Goal: Task Accomplishment & Management: Complete application form

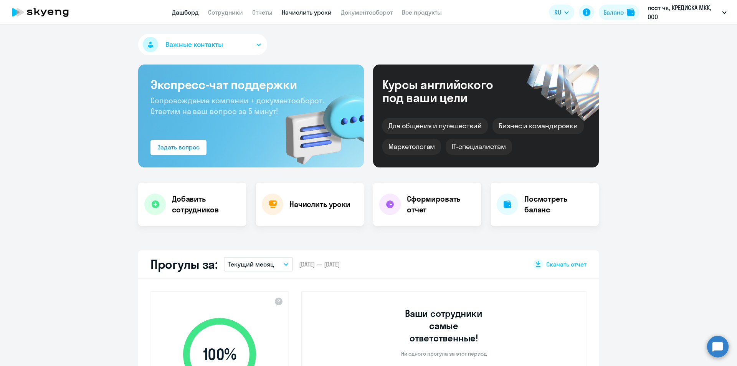
select select "30"
click at [314, 8] on link "Начислить уроки" at bounding box center [307, 12] width 50 height 8
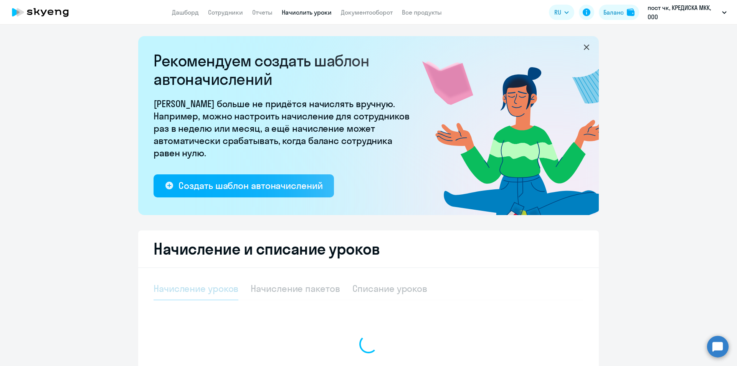
select select "10"
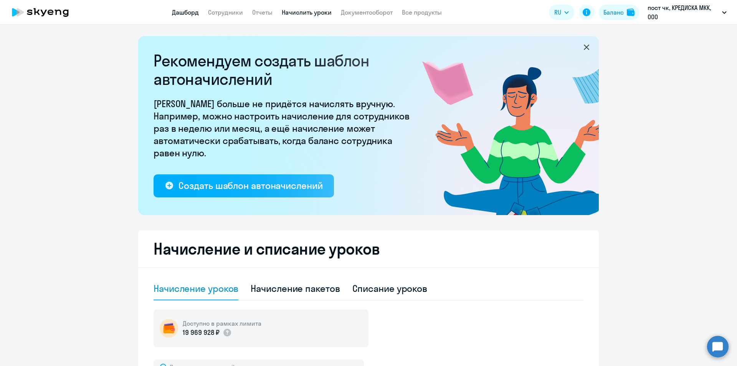
click at [177, 12] on link "Дашборд" at bounding box center [185, 12] width 27 height 8
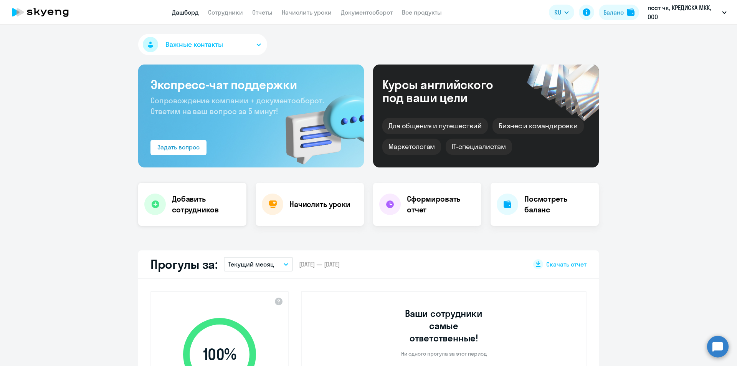
select select "30"
click at [200, 198] on h4 "Добавить сотрудников" at bounding box center [206, 203] width 68 height 21
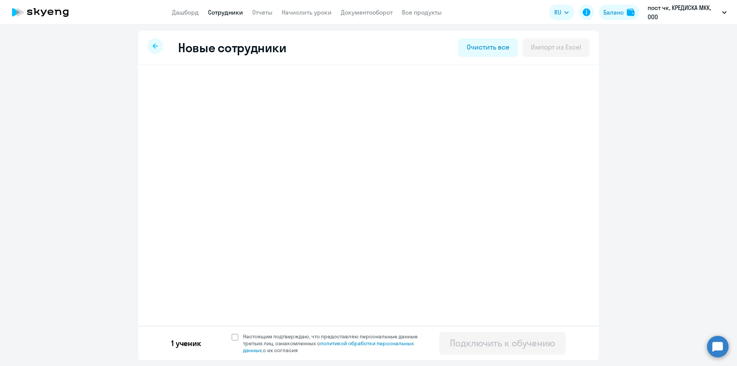
select select "english_adult_not_native_speaker"
select select "3"
click at [220, 120] on span "Добавить ученика" at bounding box center [212, 119] width 53 height 8
select select "english_adult_not_native_speaker"
select select "3"
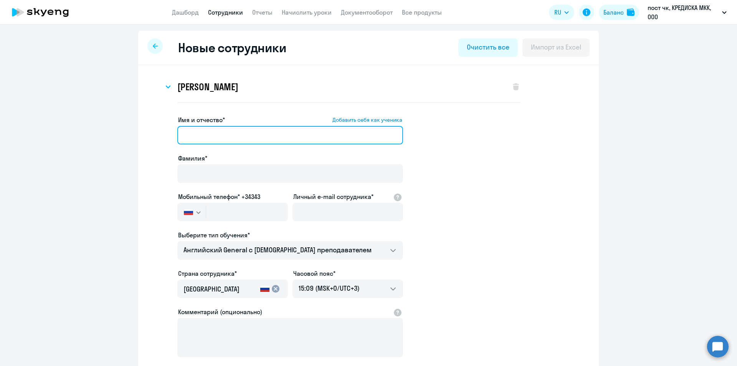
click at [231, 136] on input "Имя и отчество* Добавить себя как ученика" at bounding box center [290, 135] width 226 height 18
type input "[PERSON_NAME]"
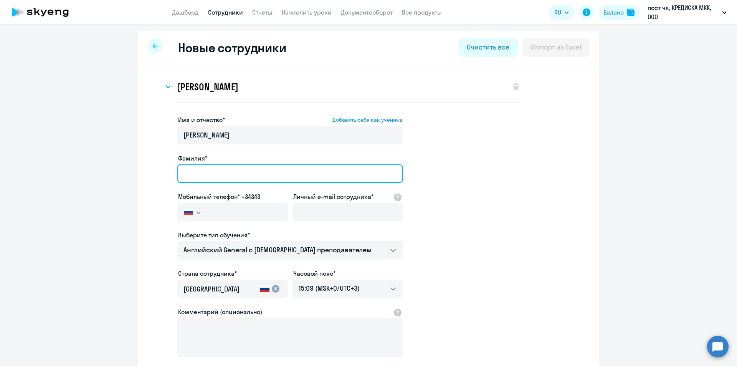
click at [227, 172] on input "Фамилия*" at bounding box center [290, 173] width 226 height 18
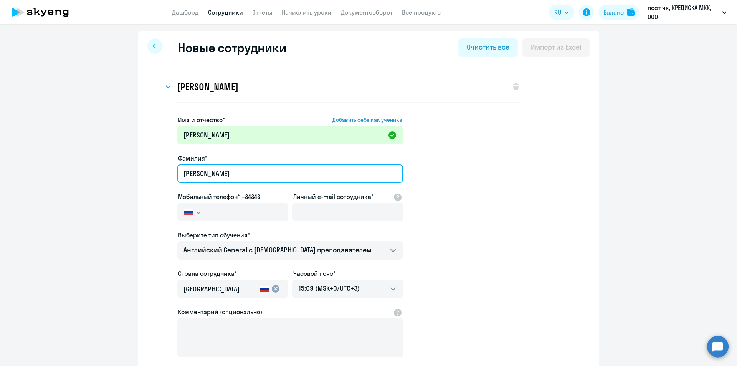
type input "[PERSON_NAME]"
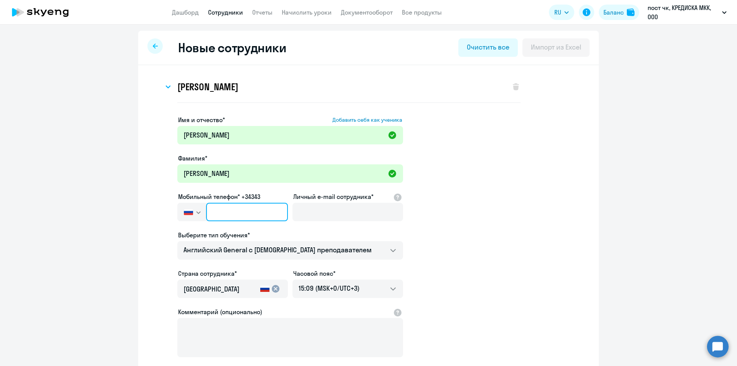
click at [206, 213] on input "text" at bounding box center [247, 212] width 82 height 18
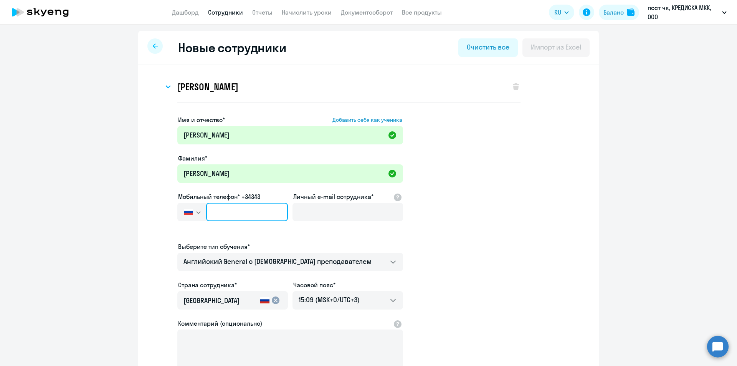
paste input "[PHONE_NUMBER]"
type input "[PHONE_NUMBER]"
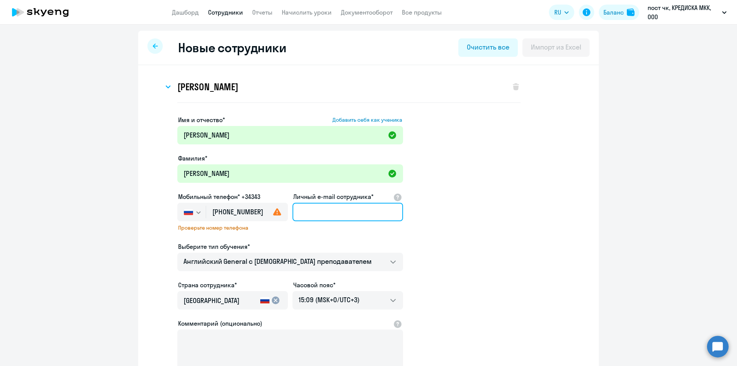
paste input "[EMAIL_ADDRESS][DOMAIN_NAME]"
type input "[EMAIL_ADDRESS][DOMAIN_NAME]"
drag, startPoint x: 504, startPoint y: 242, endPoint x: 386, endPoint y: 244, distance: 118.2
click at [505, 243] on app-new-student-form "Имя и отчество* Добавить себя как ученика [PERSON_NAME]* [PERSON_NAME] телефон*…" at bounding box center [368, 257] width 436 height 285
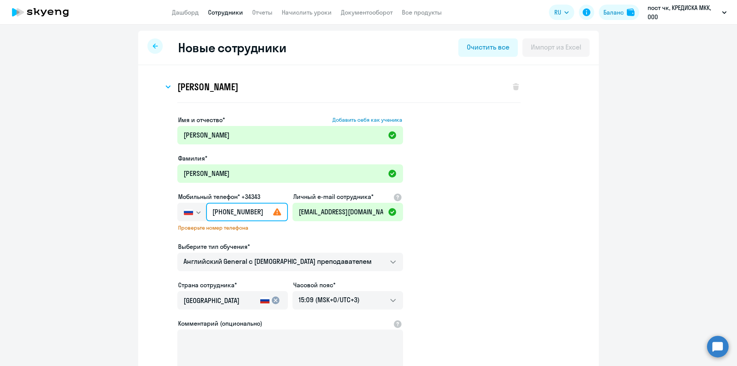
click at [241, 213] on input "[PHONE_NUMBER]" at bounding box center [247, 212] width 82 height 18
click at [307, 234] on div "Имя и отчество* Добавить себя как ученика [PERSON_NAME]* [PERSON_NAME] телефон*…" at bounding box center [290, 257] width 226 height 285
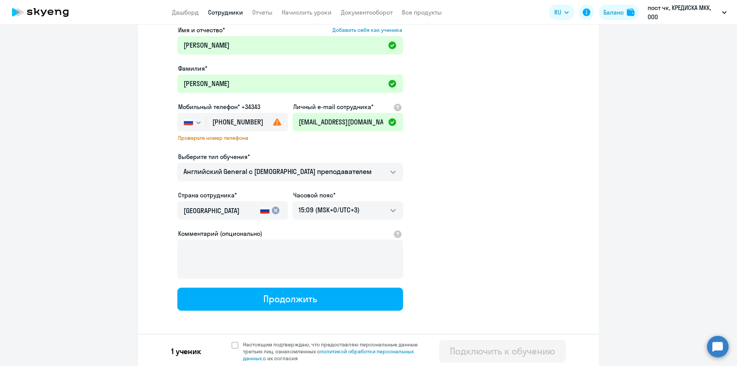
scroll to position [92, 0]
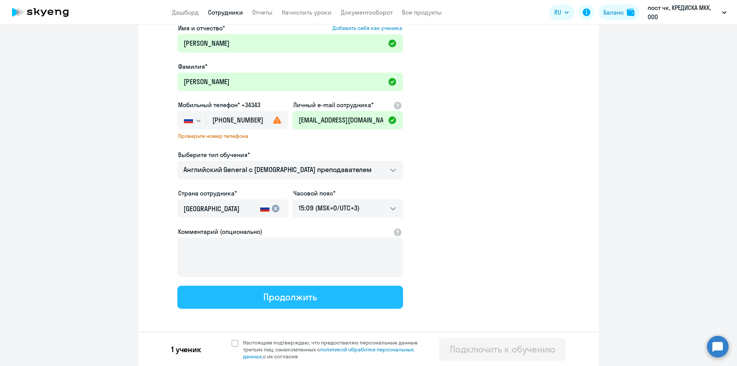
click at [307, 300] on div "Продолжить" at bounding box center [289, 297] width 53 height 12
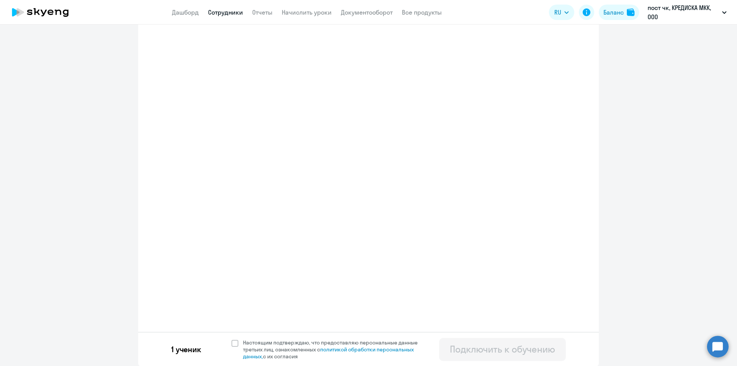
select select "english_adult_not_native_speaker"
select select "3"
select select "english_adult_not_native_speaker"
select select "3"
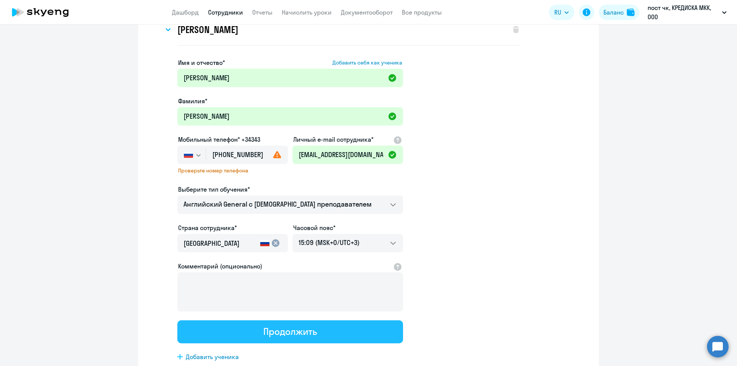
scroll to position [0, 0]
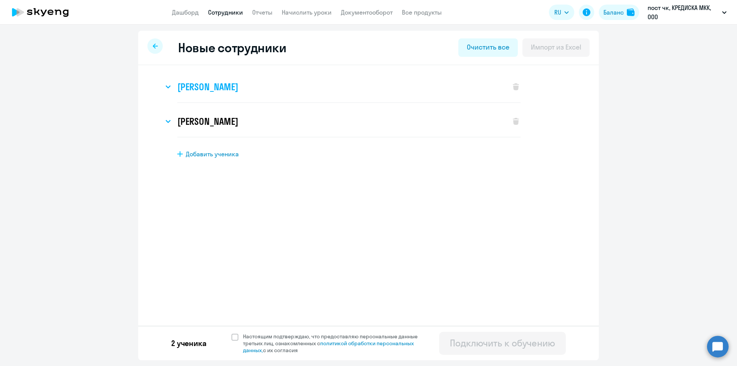
click at [272, 92] on div "[PERSON_NAME]" at bounding box center [332, 86] width 339 height 31
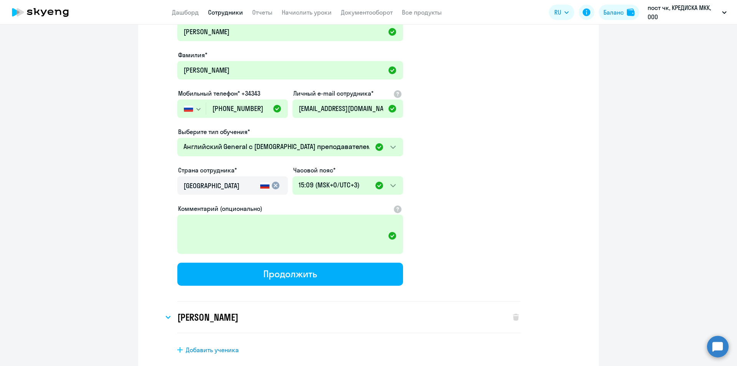
scroll to position [130, 0]
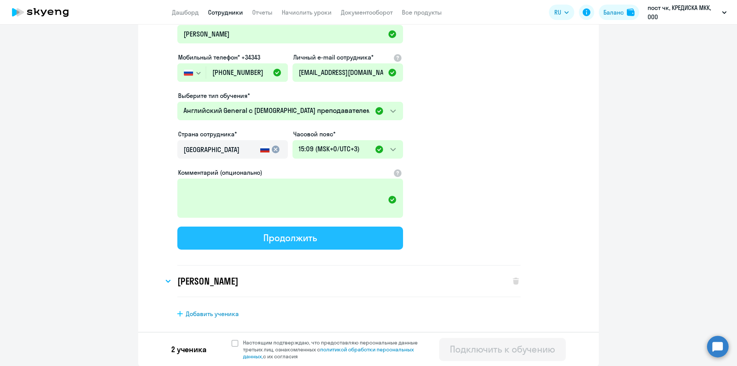
click at [345, 235] on button "Продолжить" at bounding box center [290, 237] width 226 height 23
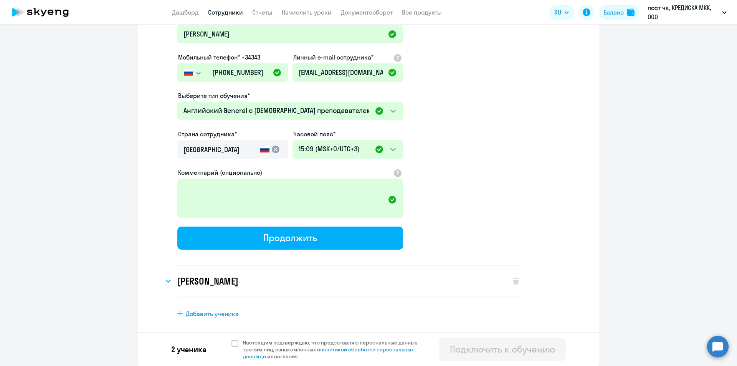
select select "english_adult_not_native_speaker"
select select "3"
select select "english_adult_not_native_speaker"
select select "3"
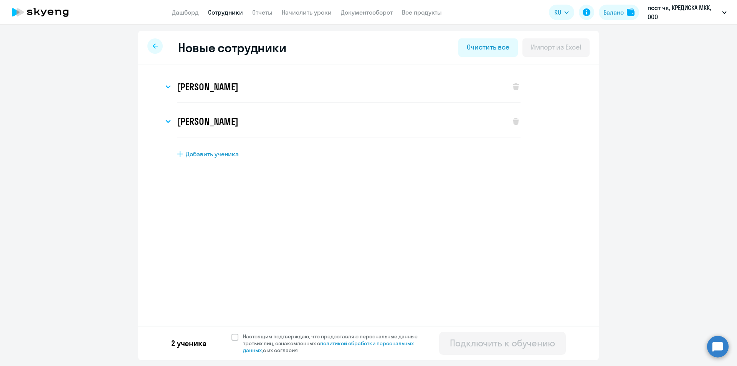
scroll to position [0, 0]
click at [309, 11] on link "Начислить уроки" at bounding box center [307, 12] width 50 height 8
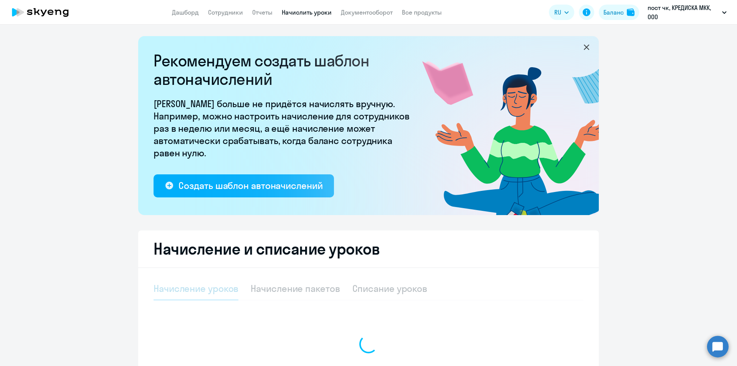
select select "10"
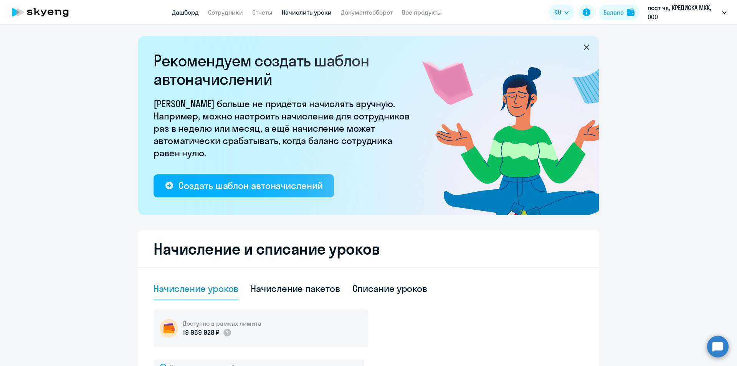
click at [186, 10] on link "Дашборд" at bounding box center [185, 12] width 27 height 8
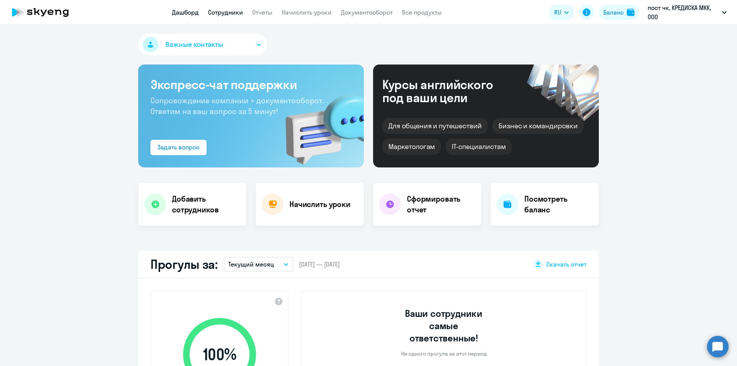
click at [231, 9] on link "Сотрудники" at bounding box center [225, 12] width 35 height 8
select select "30"
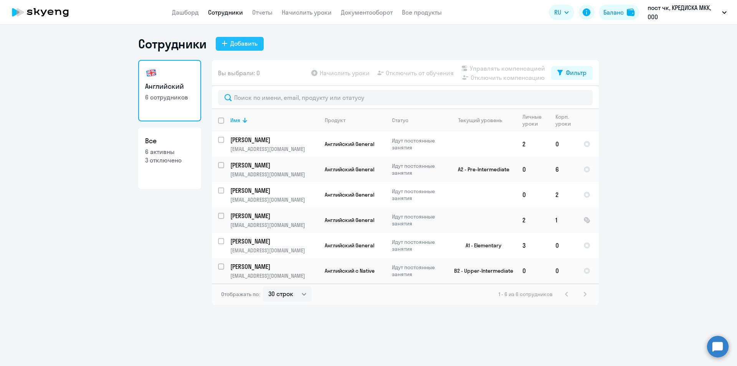
click at [244, 39] on div "Добавить" at bounding box center [243, 43] width 27 height 9
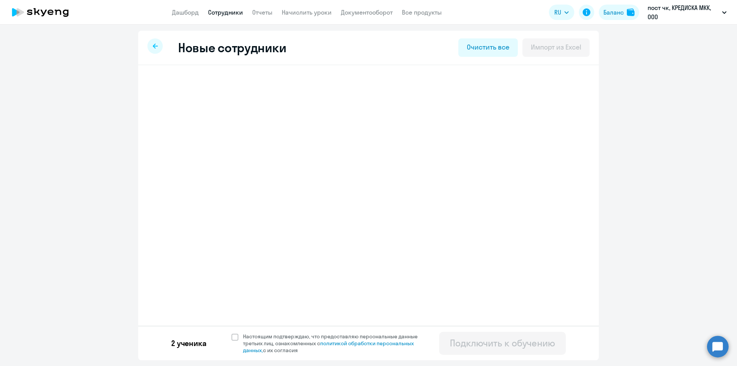
select select "english_adult_not_native_speaker"
select select "3"
select select "english_adult_not_native_speaker"
select select "3"
click at [234, 336] on span at bounding box center [234, 336] width 7 height 7
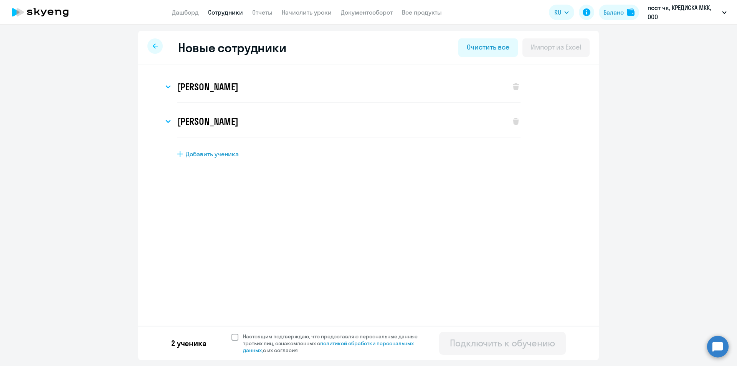
click at [231, 333] on input "Настоящим подтверждаю, что предоставляю персональные данные третьих лиц, ознако…" at bounding box center [231, 332] width 0 height 0
checkbox input "true"
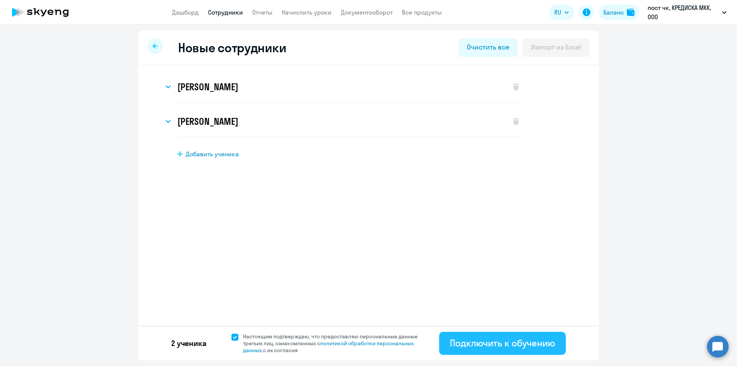
click at [465, 341] on div "Подключить к обучению" at bounding box center [502, 343] width 105 height 12
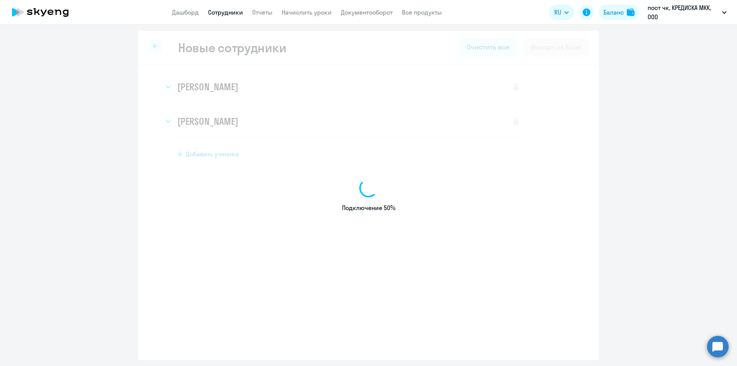
select select "english_adult_not_native_speaker"
select select "3"
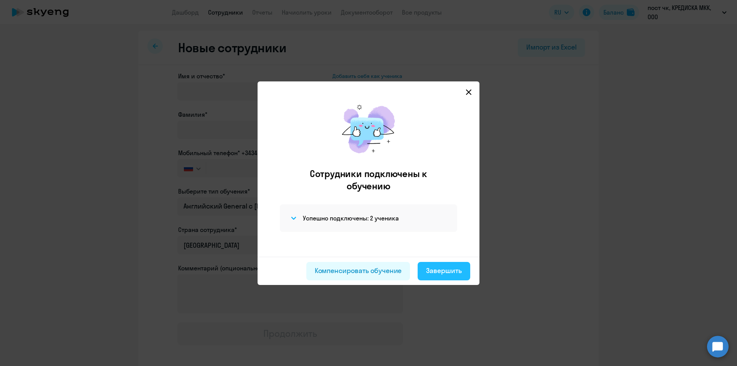
click at [437, 273] on div "Завершить" at bounding box center [444, 271] width 36 height 10
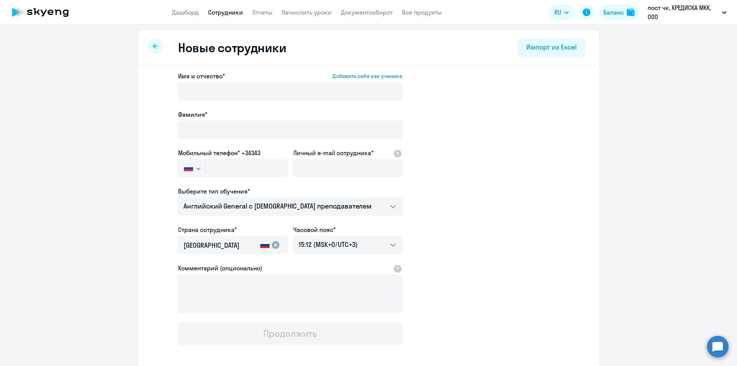
select select "30"
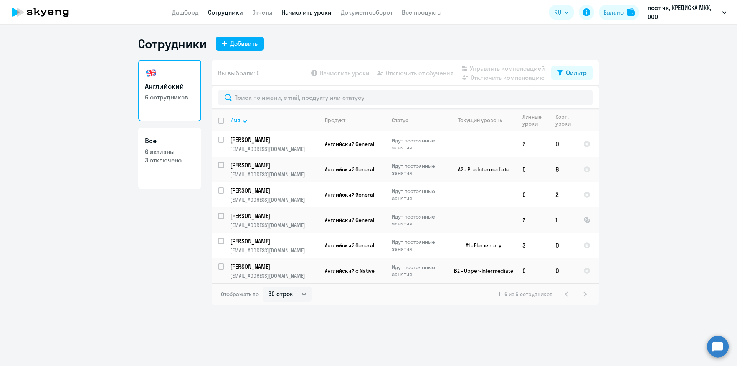
click at [322, 13] on link "Начислить уроки" at bounding box center [307, 12] width 50 height 8
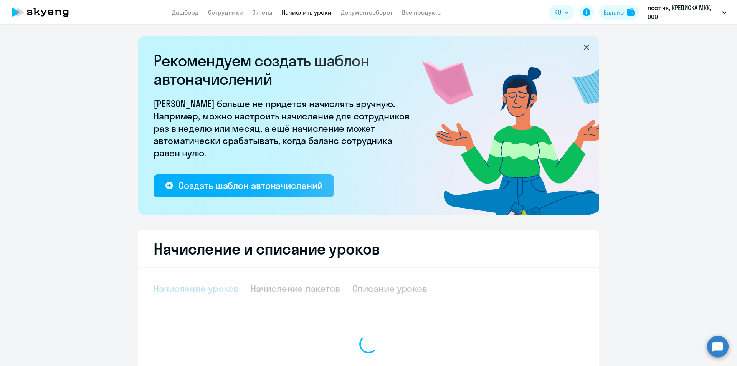
select select "10"
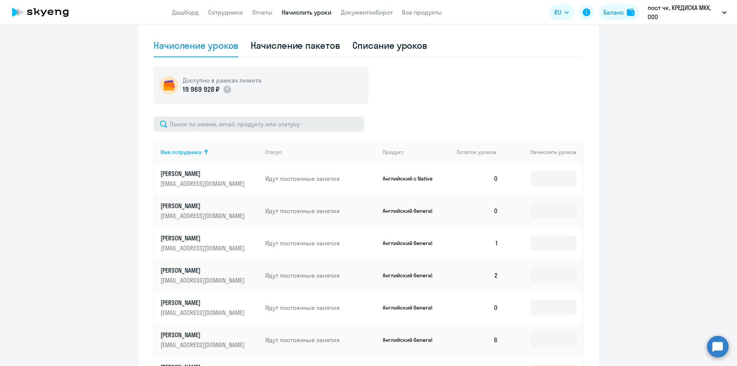
scroll to position [307, 0]
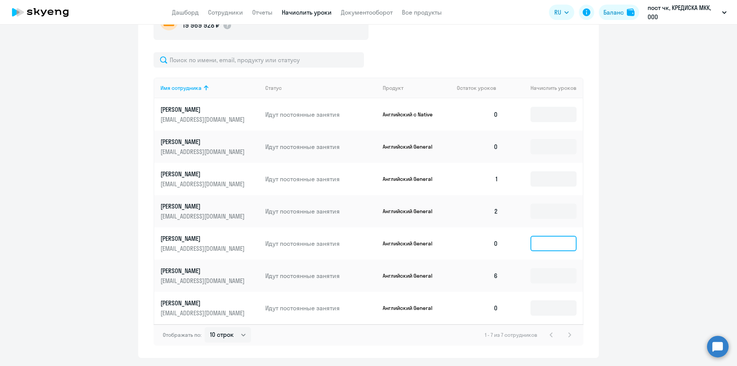
click at [546, 238] on input at bounding box center [553, 243] width 46 height 15
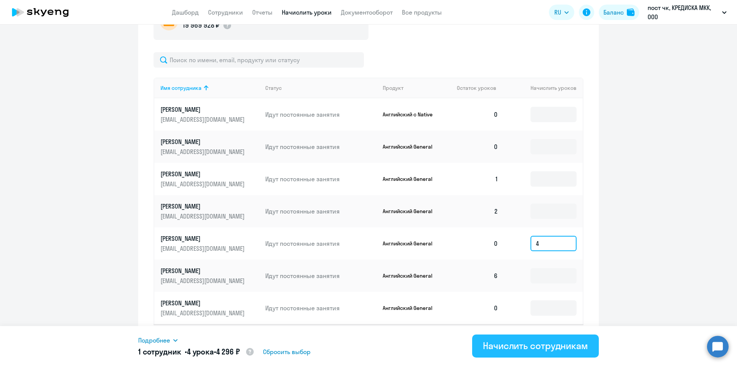
type input "4"
click at [534, 341] on div "Начислить сотрудникам" at bounding box center [535, 345] width 105 height 12
